Goal: Navigation & Orientation: Find specific page/section

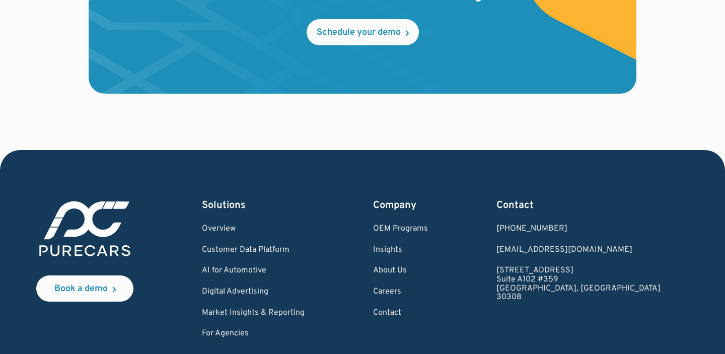
scroll to position [3063, 0]
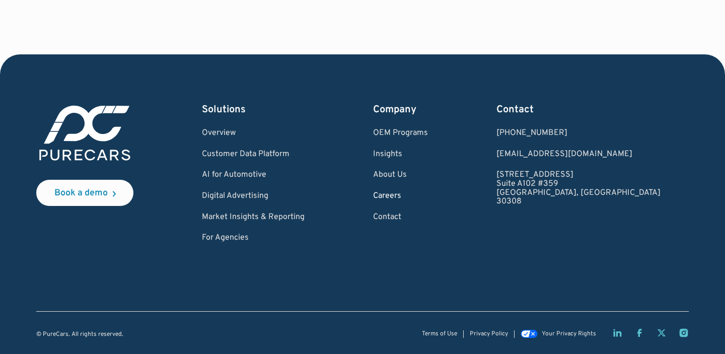
click at [428, 196] on link "Careers" at bounding box center [400, 196] width 55 height 9
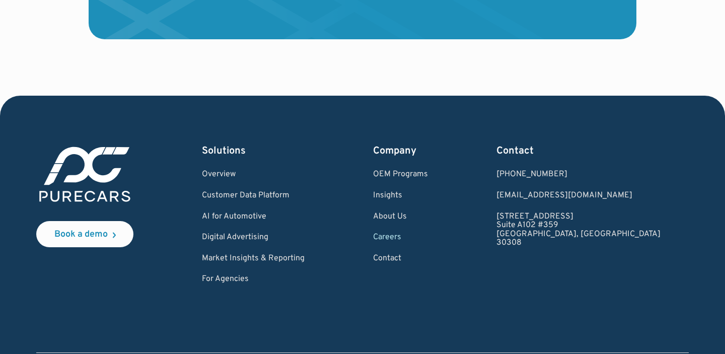
scroll to position [1360, 0]
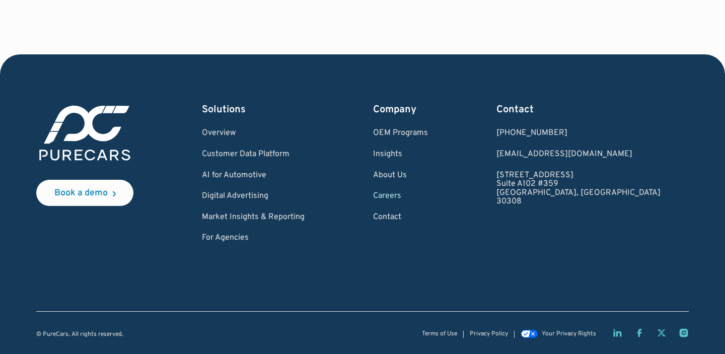
click at [428, 196] on link "Careers" at bounding box center [400, 196] width 55 height 9
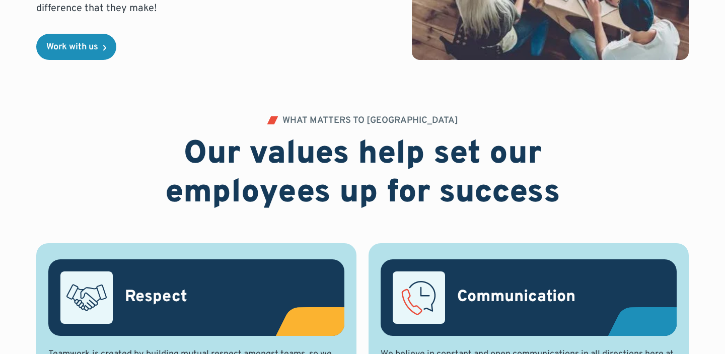
scroll to position [409, 0]
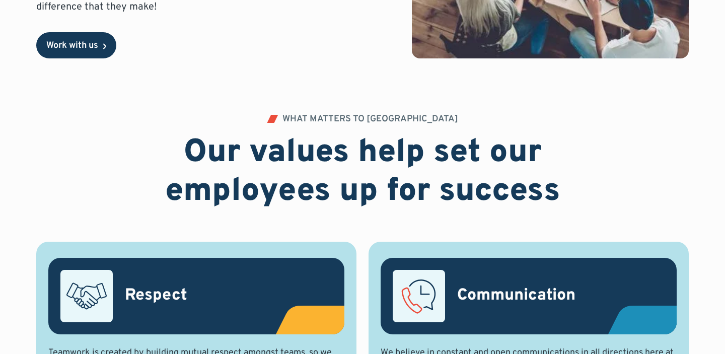
click at [77, 46] on div "Work with us" at bounding box center [72, 45] width 52 height 9
